Goal: Task Accomplishment & Management: Use online tool/utility

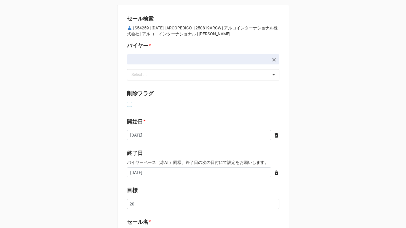
click at [127, 102] on label at bounding box center [129, 102] width 5 height 0
checkbox input "true"
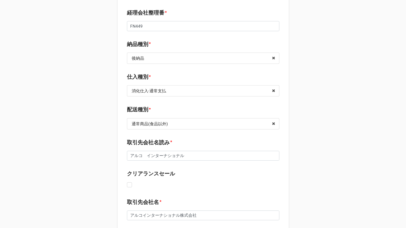
scroll to position [545, 0]
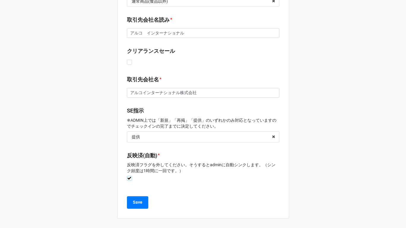
click at [127, 176] on label at bounding box center [129, 176] width 5 height 0
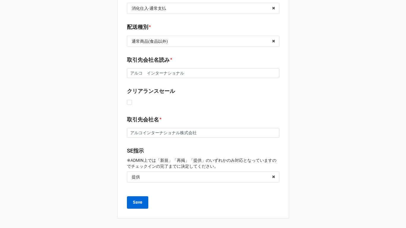
scroll to position [505, 0]
click at [137, 207] on button "Save" at bounding box center [137, 202] width 21 height 12
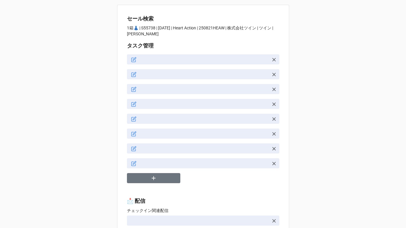
type textarea "x"
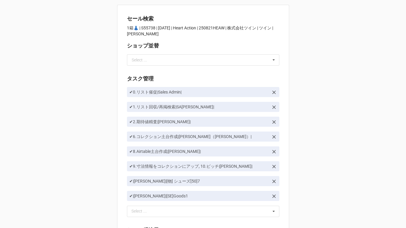
click at [118, 16] on div "セール検索 1箱👗 | S55738 | [DATE] | Heart Action | 250821HEAW | 株式会社ツイン | ツイン | [PERS…" at bounding box center [203, 165] width 172 height 321
click at [150, 60] on input "text" at bounding box center [204, 60] width 152 height 11
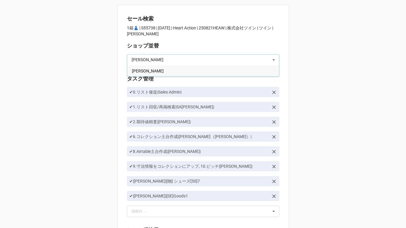
type input "[PERSON_NAME]"
click at [144, 72] on div "[PERSON_NAME]" at bounding box center [203, 70] width 152 height 11
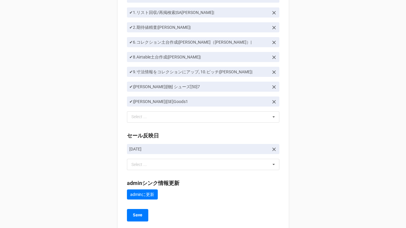
scroll to position [107, 0]
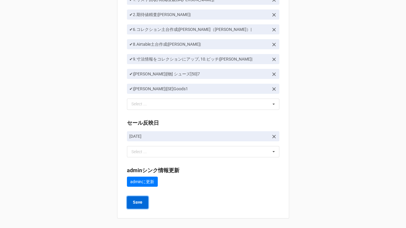
click at [141, 205] on button "Save" at bounding box center [137, 202] width 21 height 12
